Goal: Find contact information: Find contact information

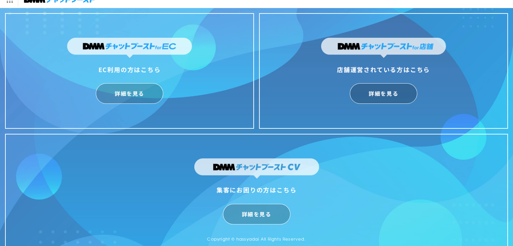
scroll to position [16, 0]
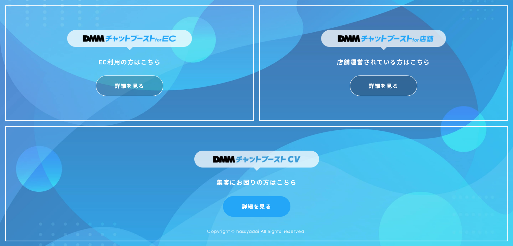
click at [242, 213] on link "詳細を見る" at bounding box center [256, 206] width 67 height 21
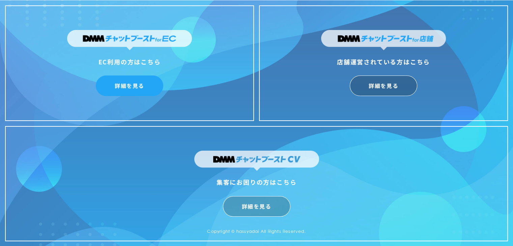
click at [128, 91] on link "詳細を見る" at bounding box center [129, 86] width 67 height 21
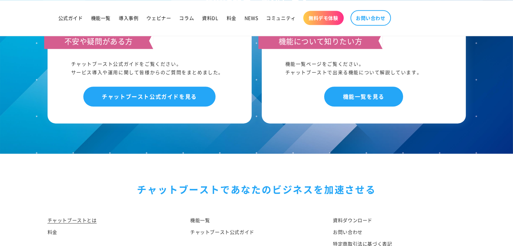
scroll to position [3405, 0]
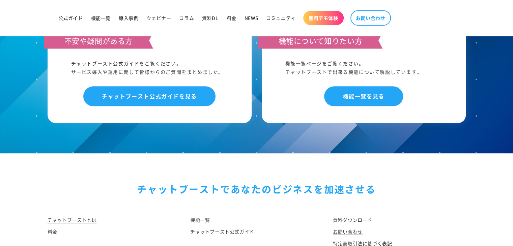
click at [351, 226] on link "お問い合わせ" at bounding box center [348, 232] width 30 height 12
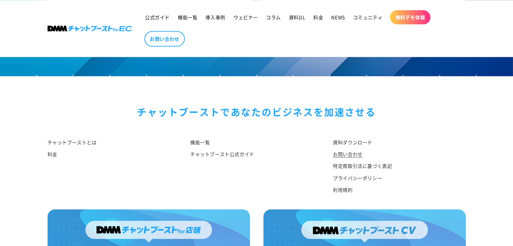
scroll to position [757, 0]
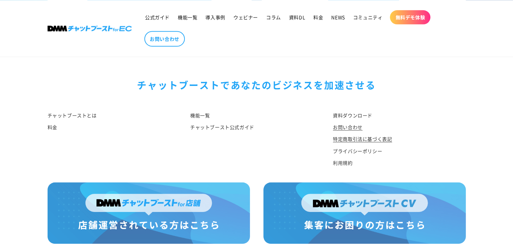
click at [359, 133] on link "特定商取引法に基づく表記" at bounding box center [362, 139] width 59 height 12
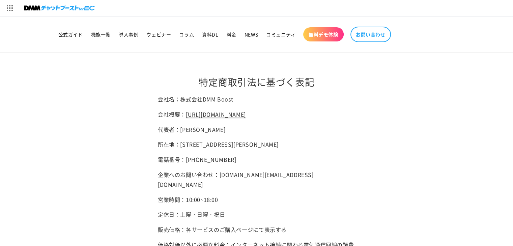
click at [208, 115] on link "https://hassyadai.notion.site/hassyadai/DMM-Boost-Inc-4c892540b7ef49d581e0935ed…" at bounding box center [216, 114] width 60 height 8
